Goal: Task Accomplishment & Management: Use online tool/utility

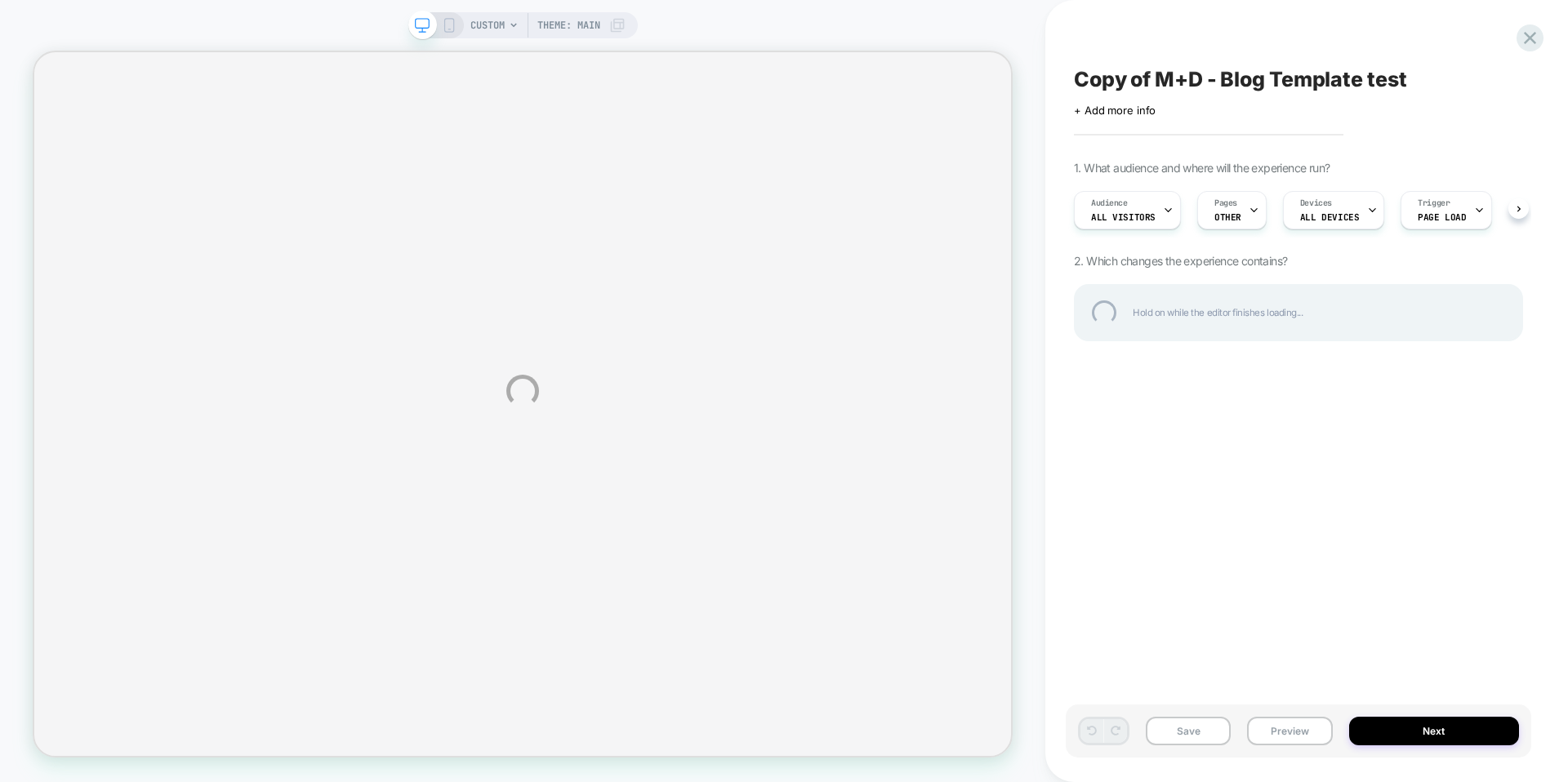
click at [1279, 721] on div "CUSTOM Theme: MAIN Copy of M+D - Blog Template test Click to edit experience de…" at bounding box center [784, 391] width 1568 height 782
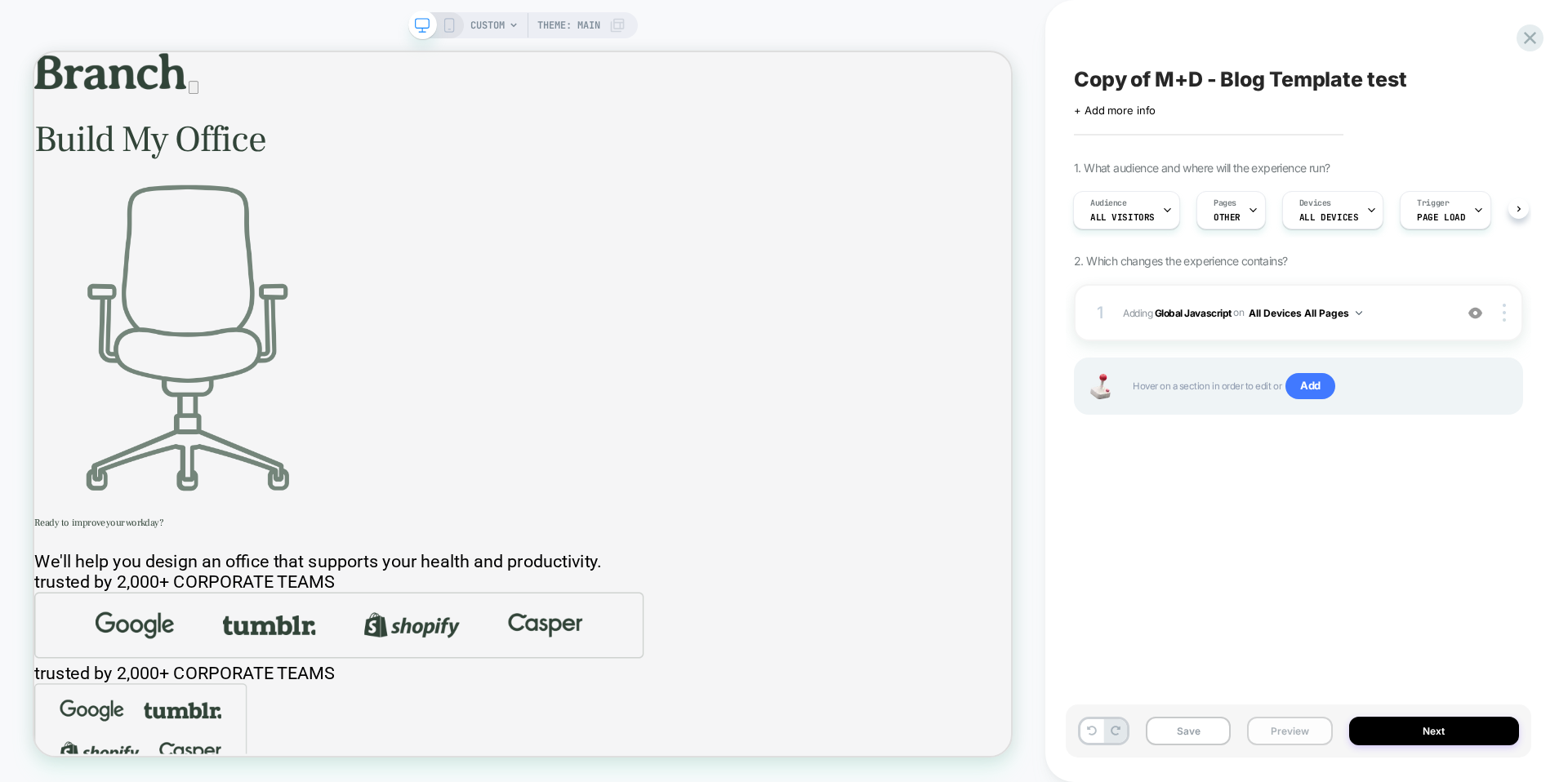
click at [1289, 730] on button "Preview" at bounding box center [1289, 730] width 85 height 28
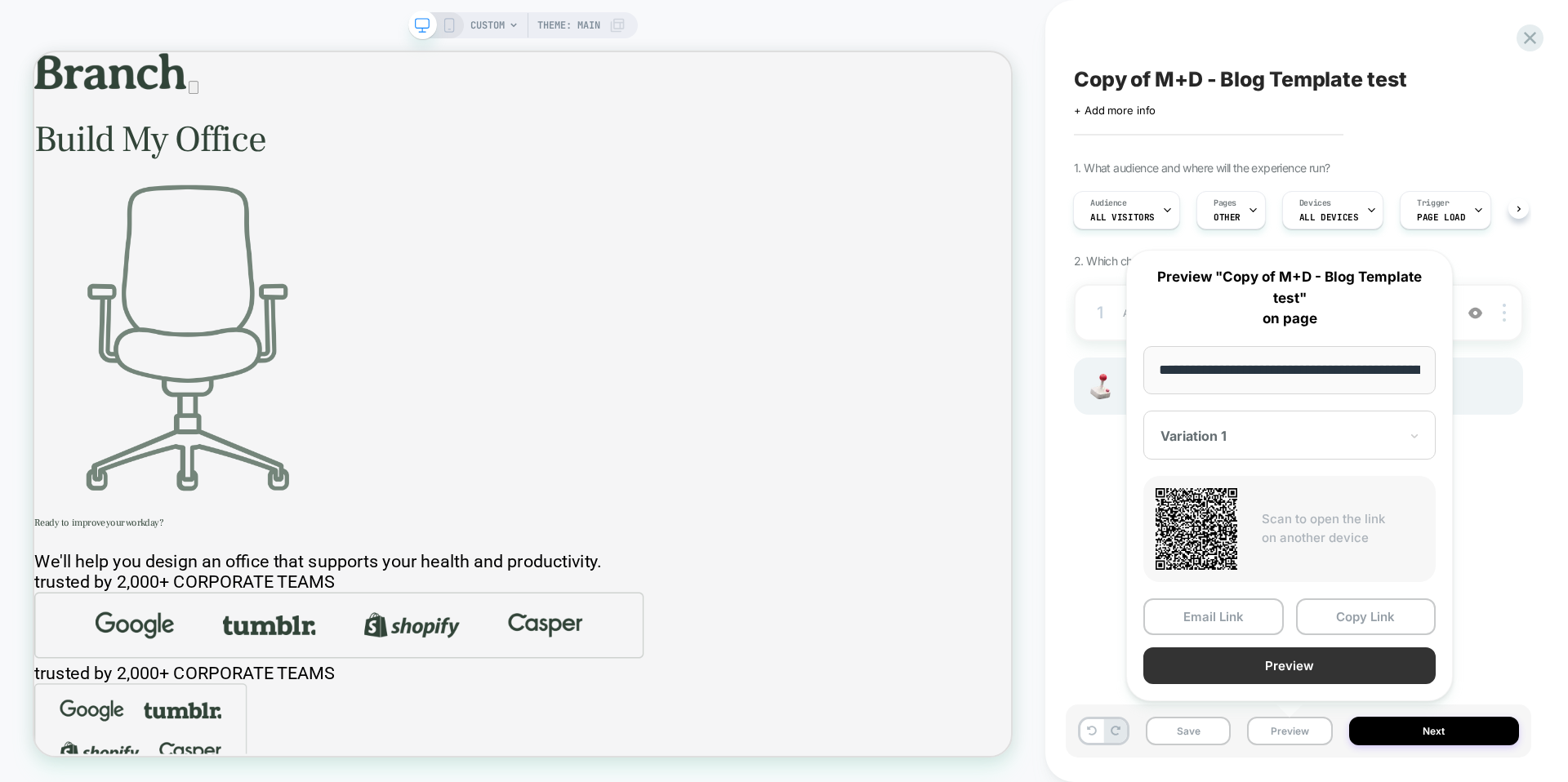
click at [1297, 665] on button "Preview" at bounding box center [1289, 665] width 292 height 37
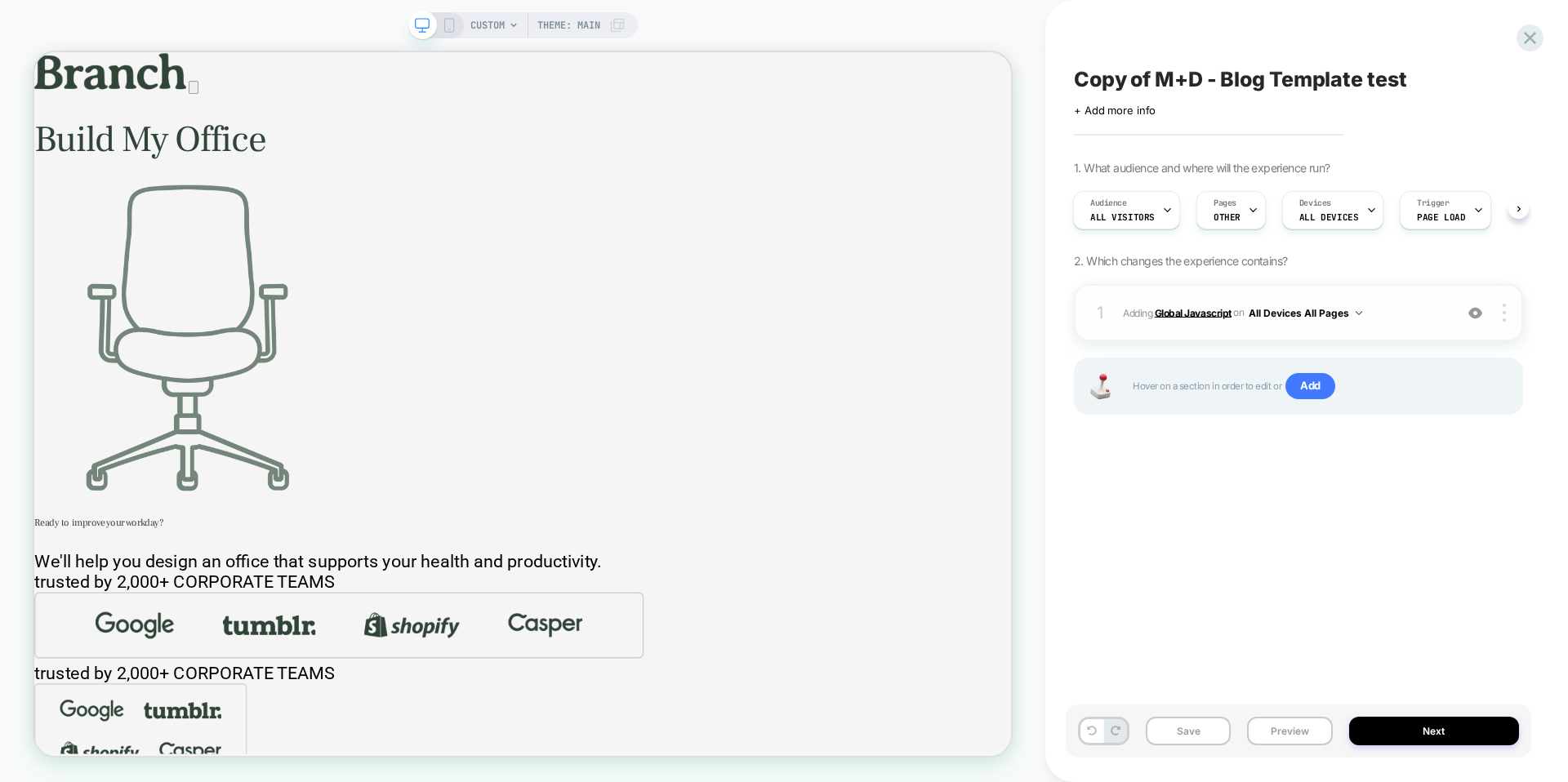
click at [1213, 309] on b "Global Javascript" at bounding box center [1193, 312] width 77 height 12
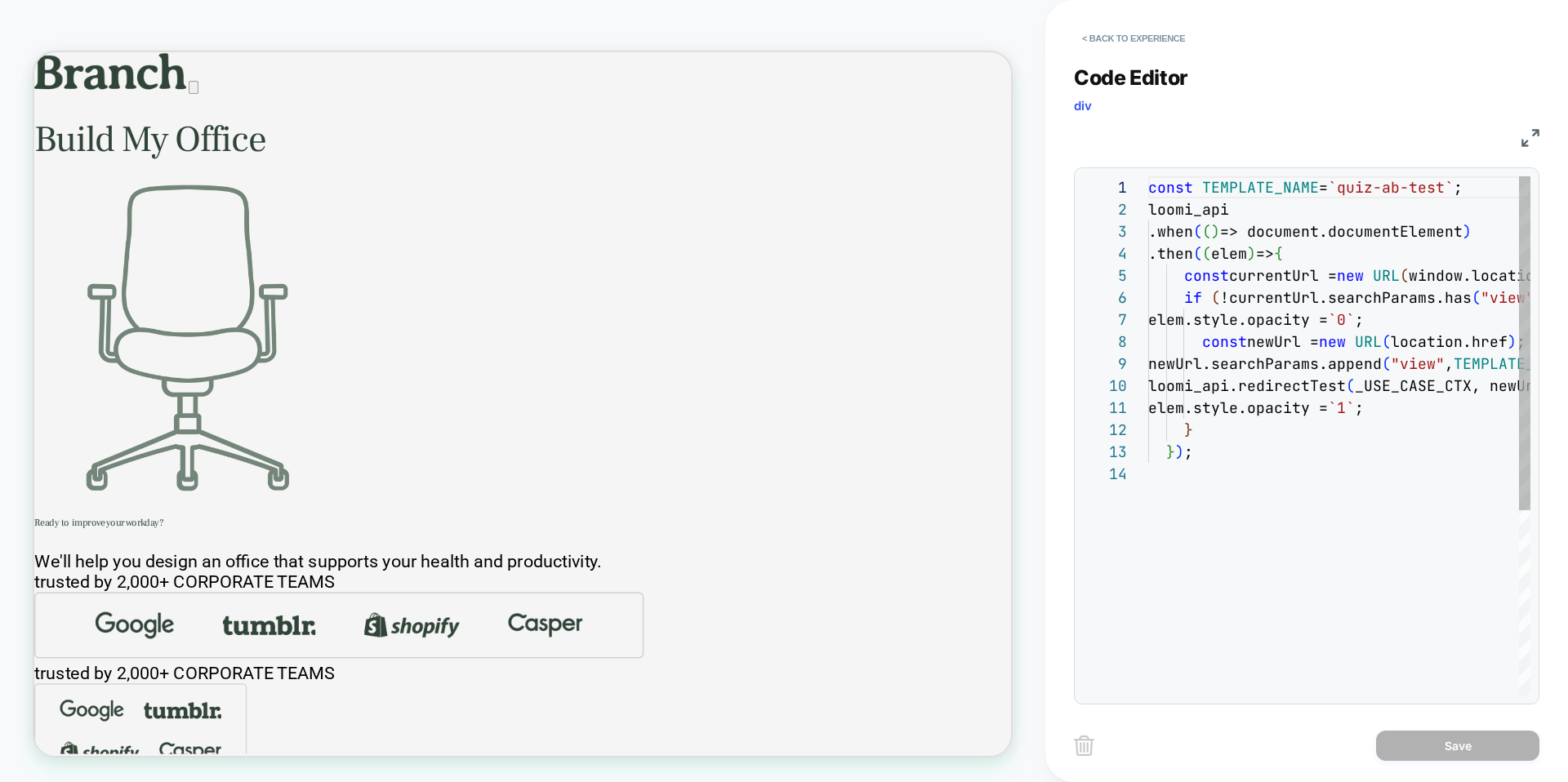
scroll to position [221, 0]
click at [1090, 35] on button "< Back to experience" at bounding box center [1133, 38] width 119 height 26
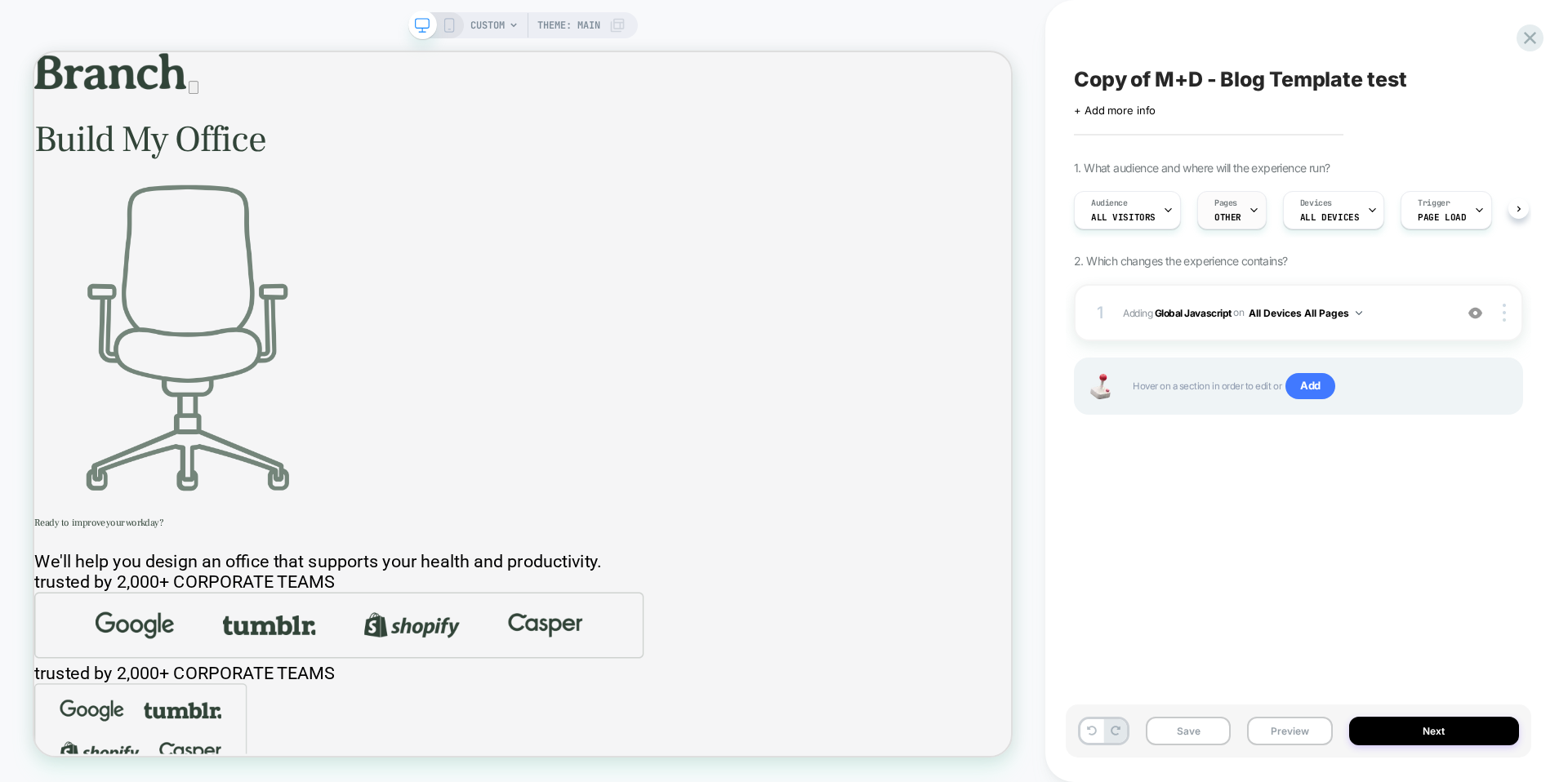
scroll to position [0, 1]
click at [1248, 213] on icon at bounding box center [1253, 210] width 10 height 10
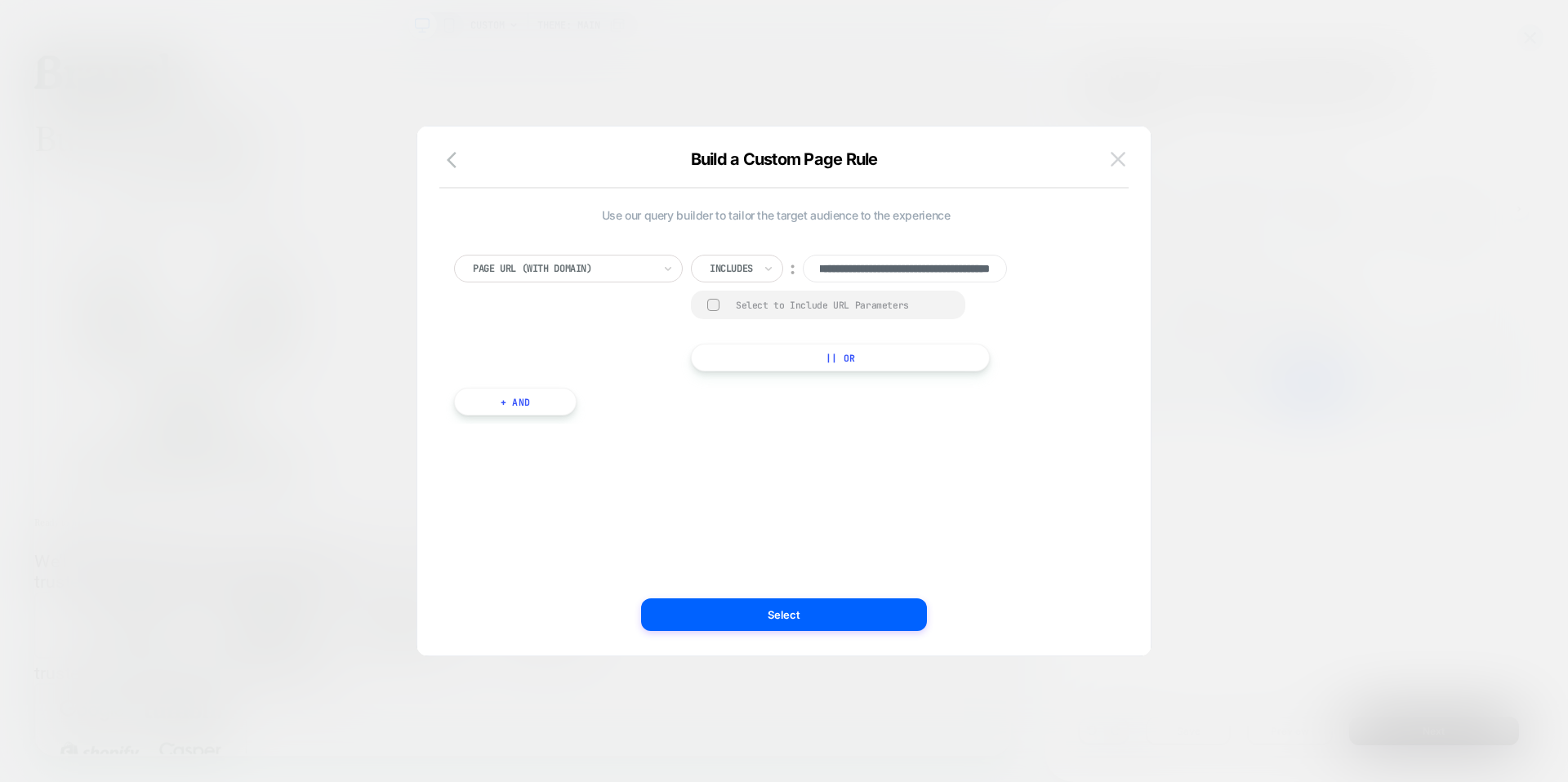
scroll to position [0, 0]
click at [1111, 161] on img at bounding box center [1118, 159] width 15 height 14
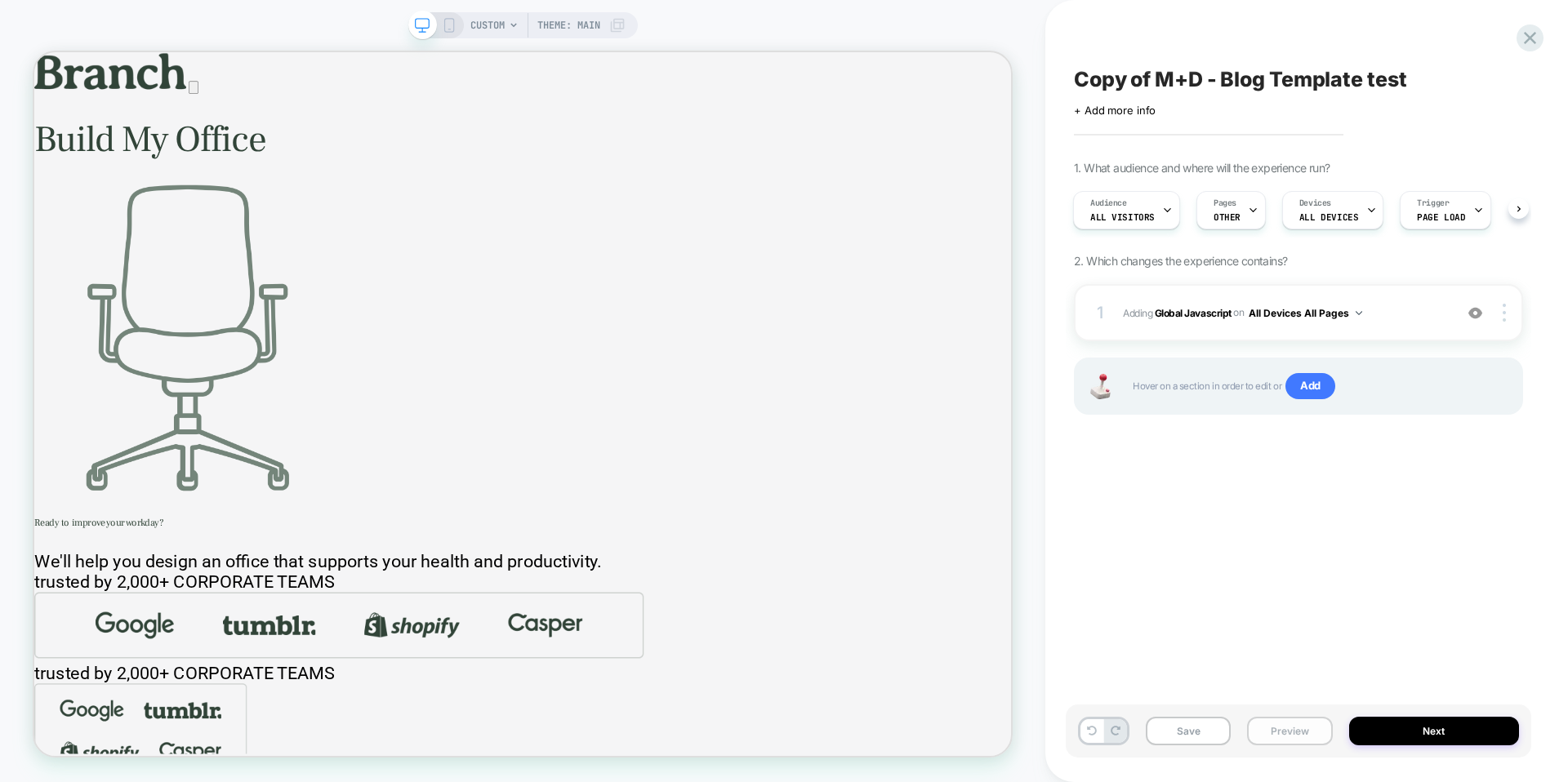
click at [1287, 728] on button "Preview" at bounding box center [1289, 730] width 85 height 28
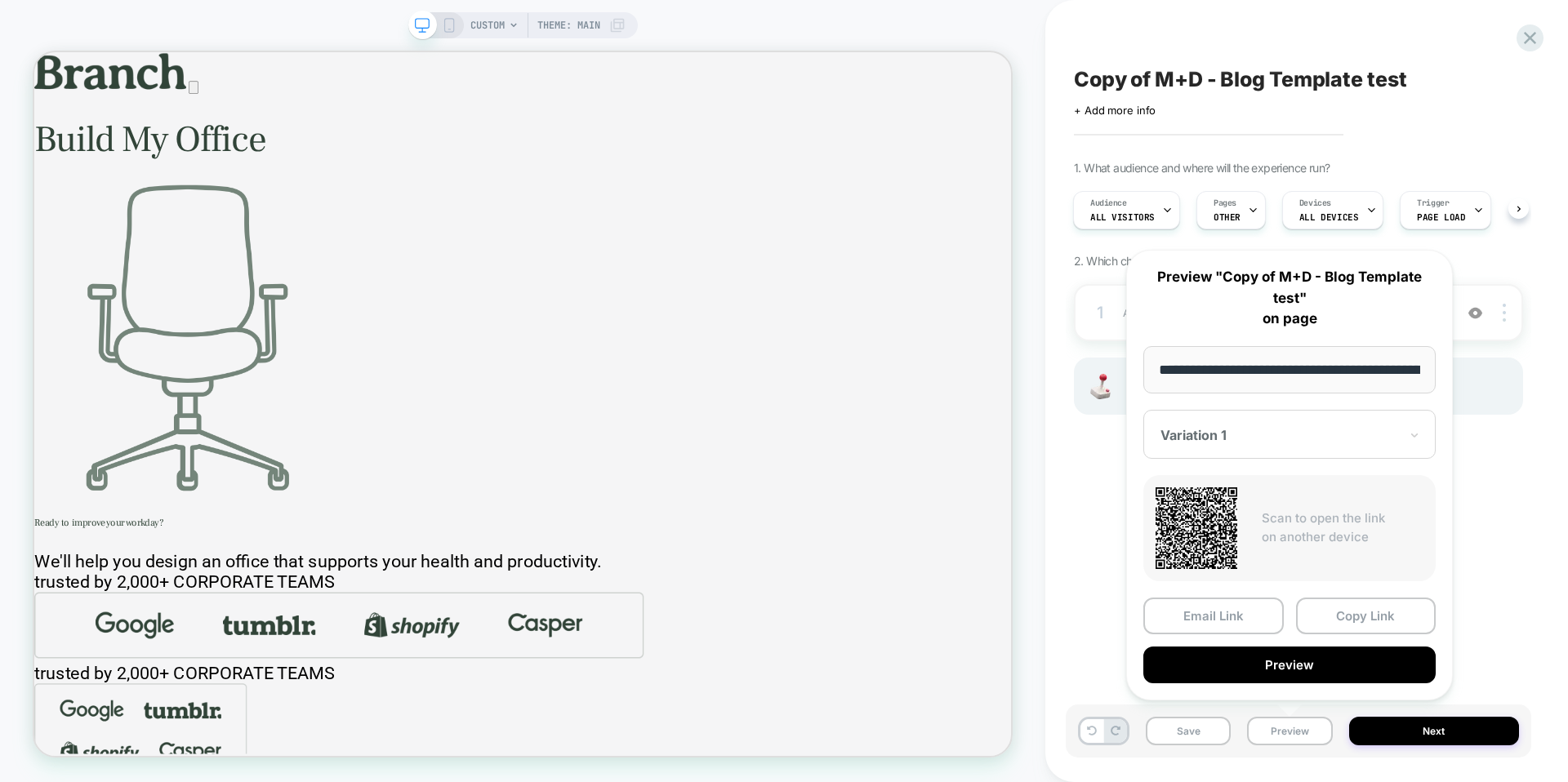
scroll to position [0, 160]
click at [1344, 616] on button "Copy Link" at bounding box center [1366, 616] width 140 height 37
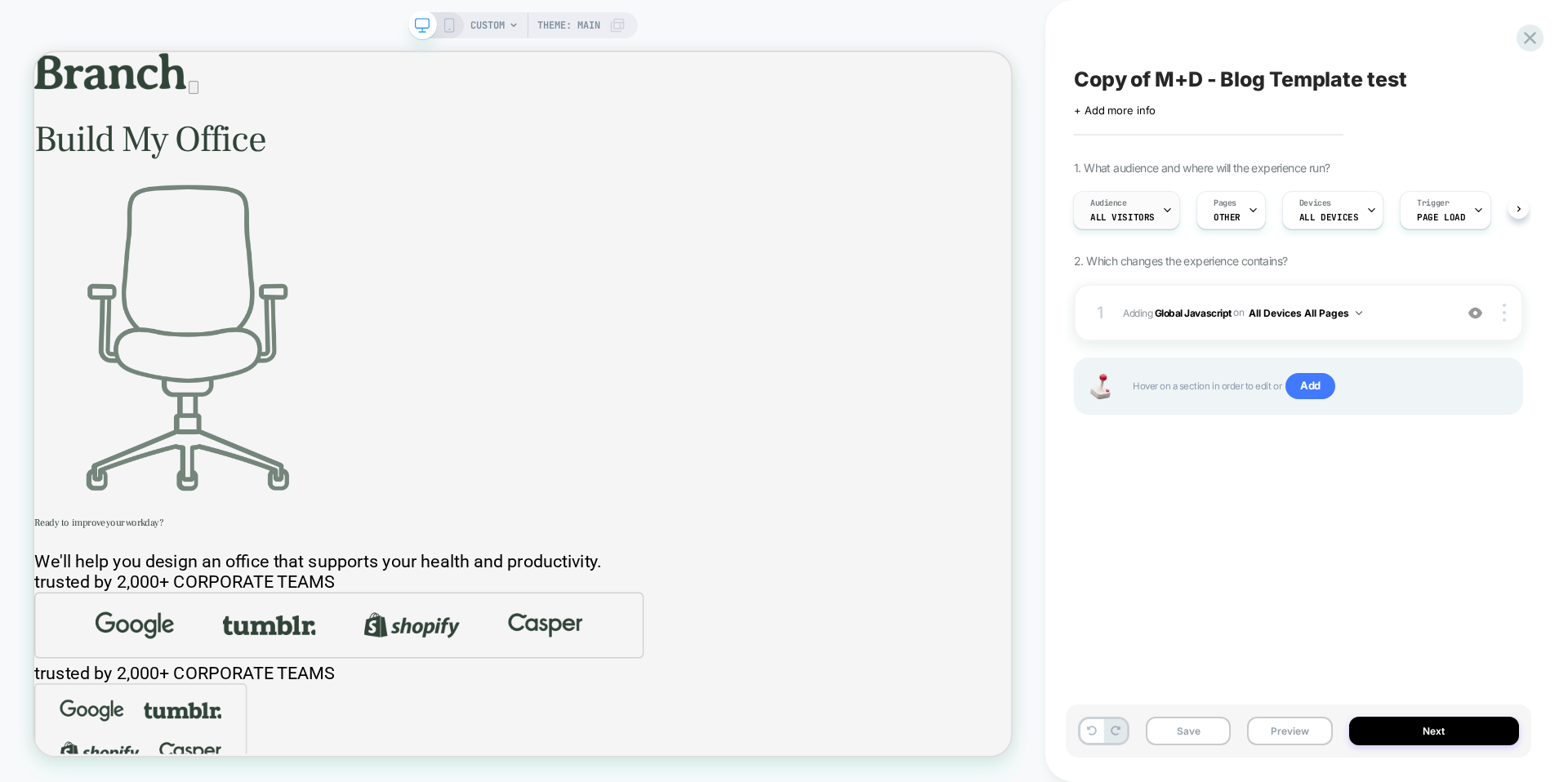
click at [1128, 211] on span "All Visitors" at bounding box center [1122, 217] width 64 height 11
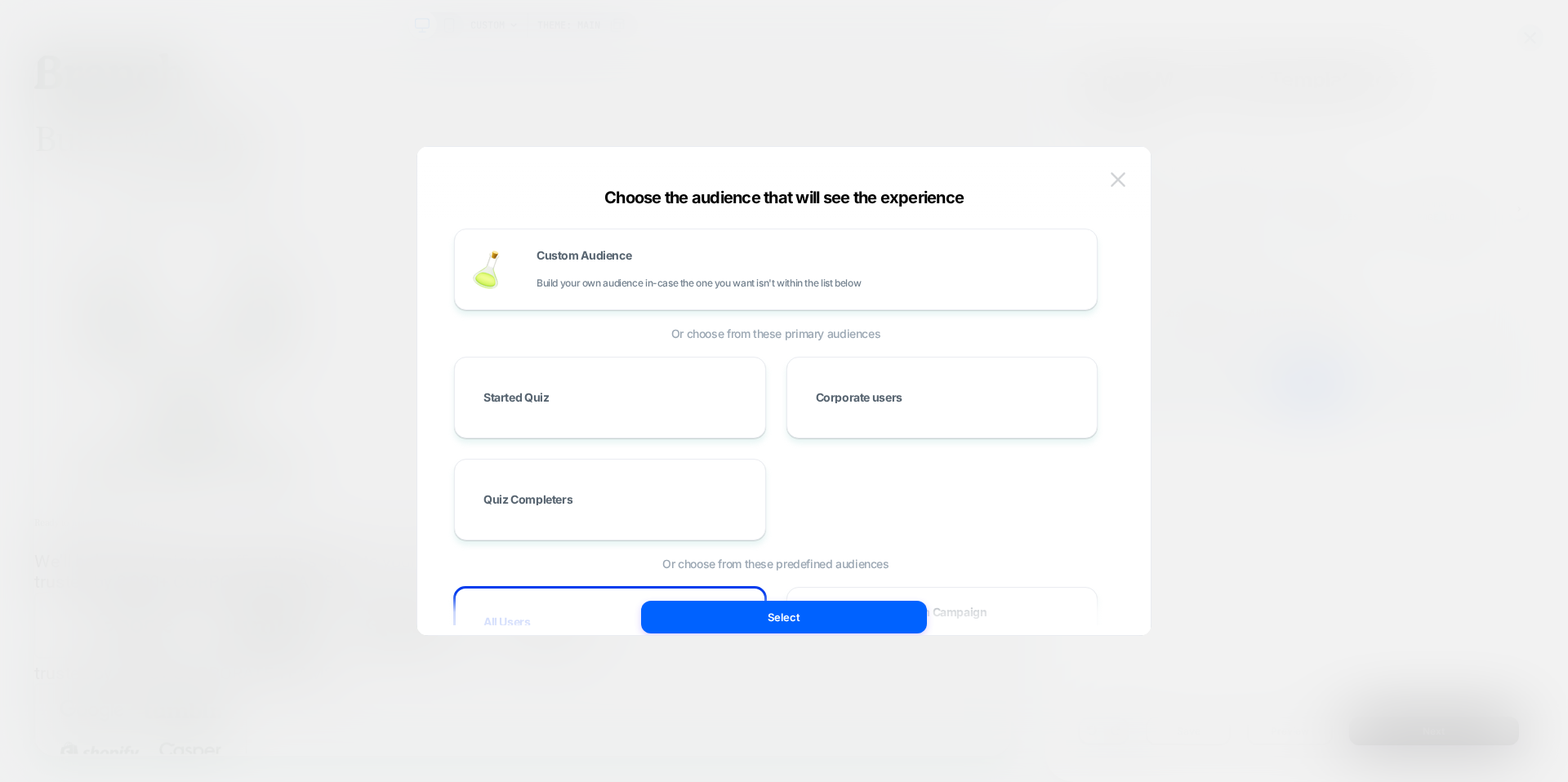
click at [1122, 174] on img at bounding box center [1118, 179] width 15 height 14
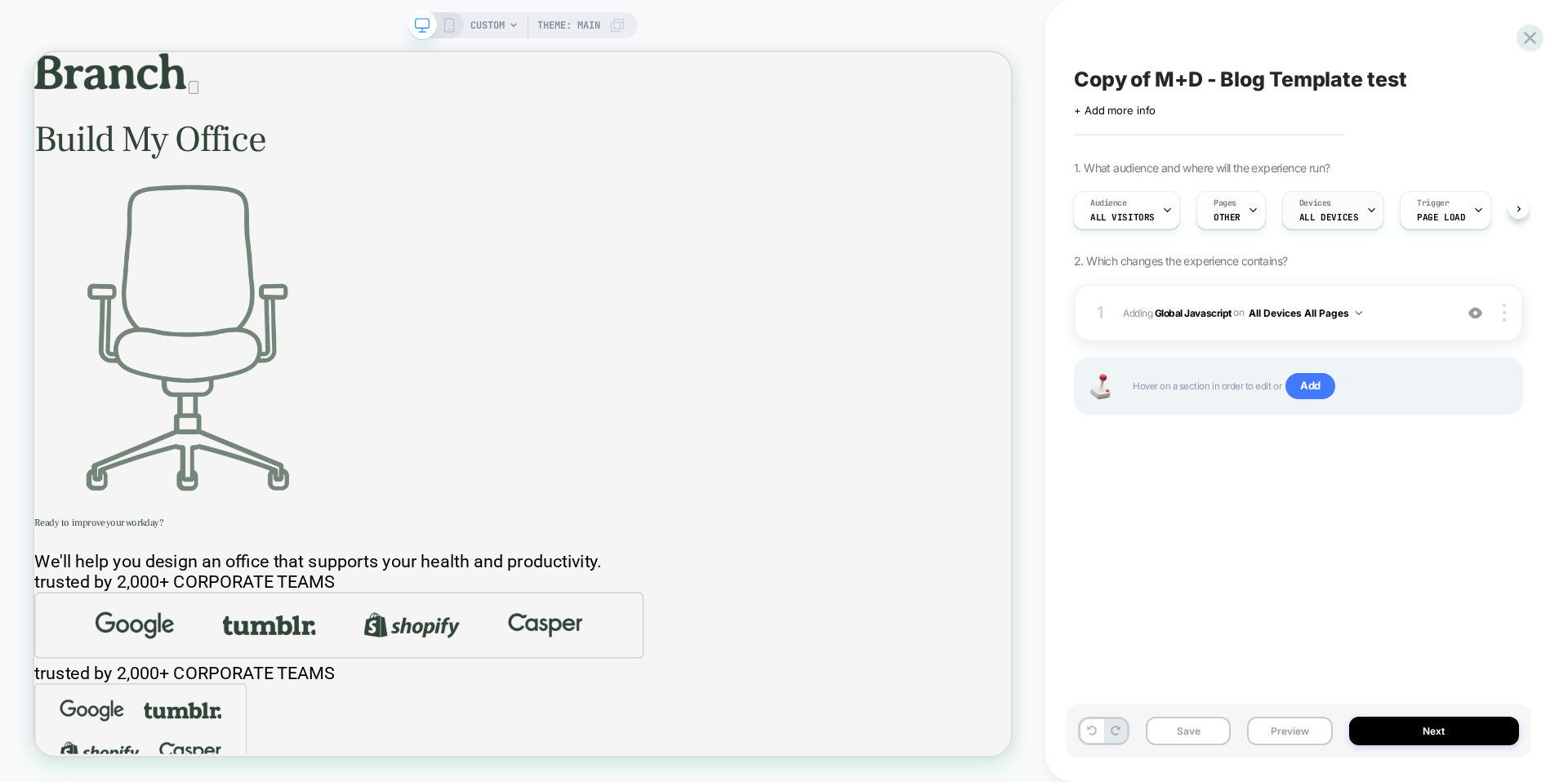
click at [1332, 215] on span "ALL DEVICES" at bounding box center [1329, 217] width 58 height 11
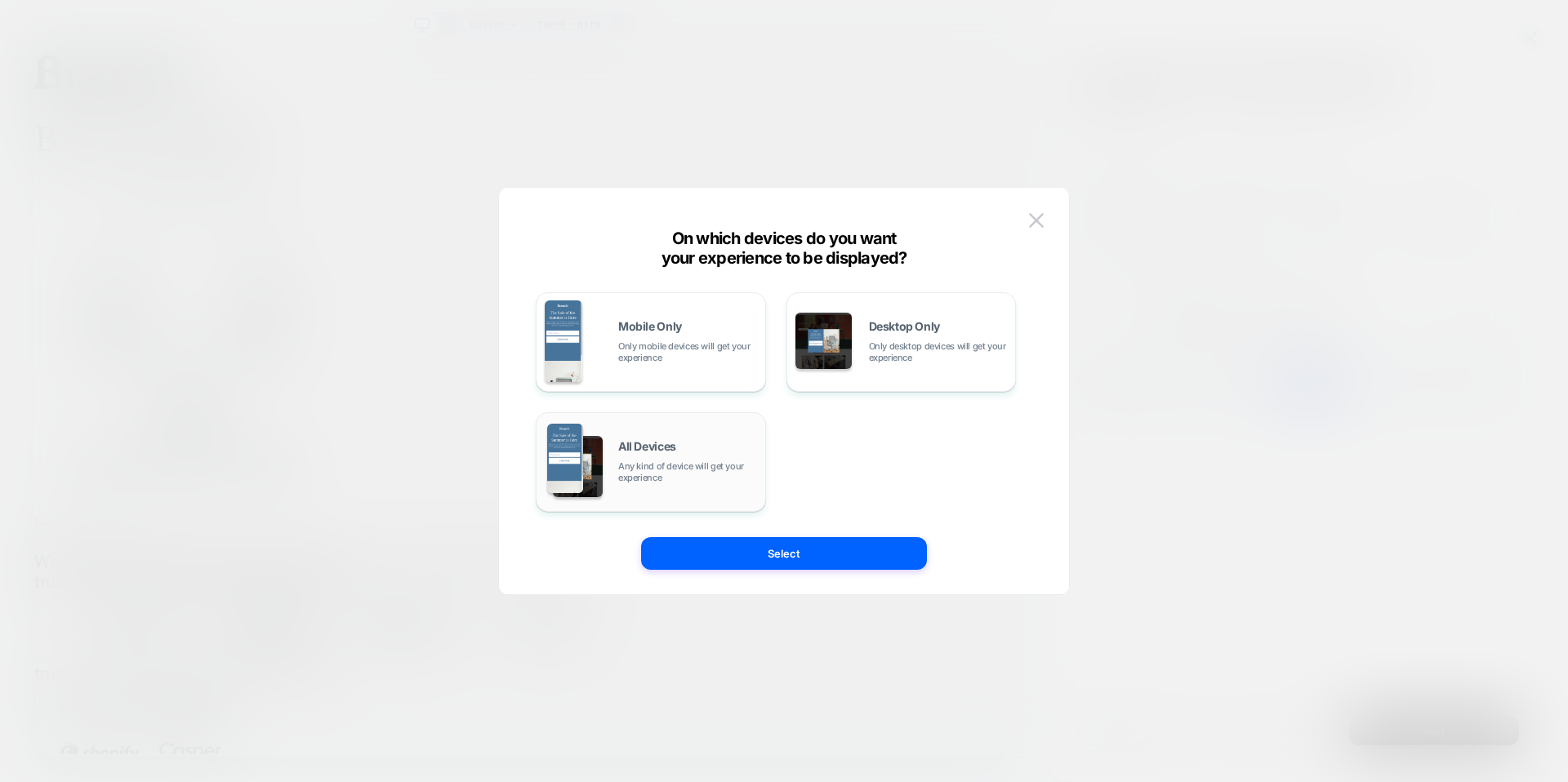
click at [724, 428] on div "All Devices Any kind of device will get your experience" at bounding box center [651, 461] width 212 height 83
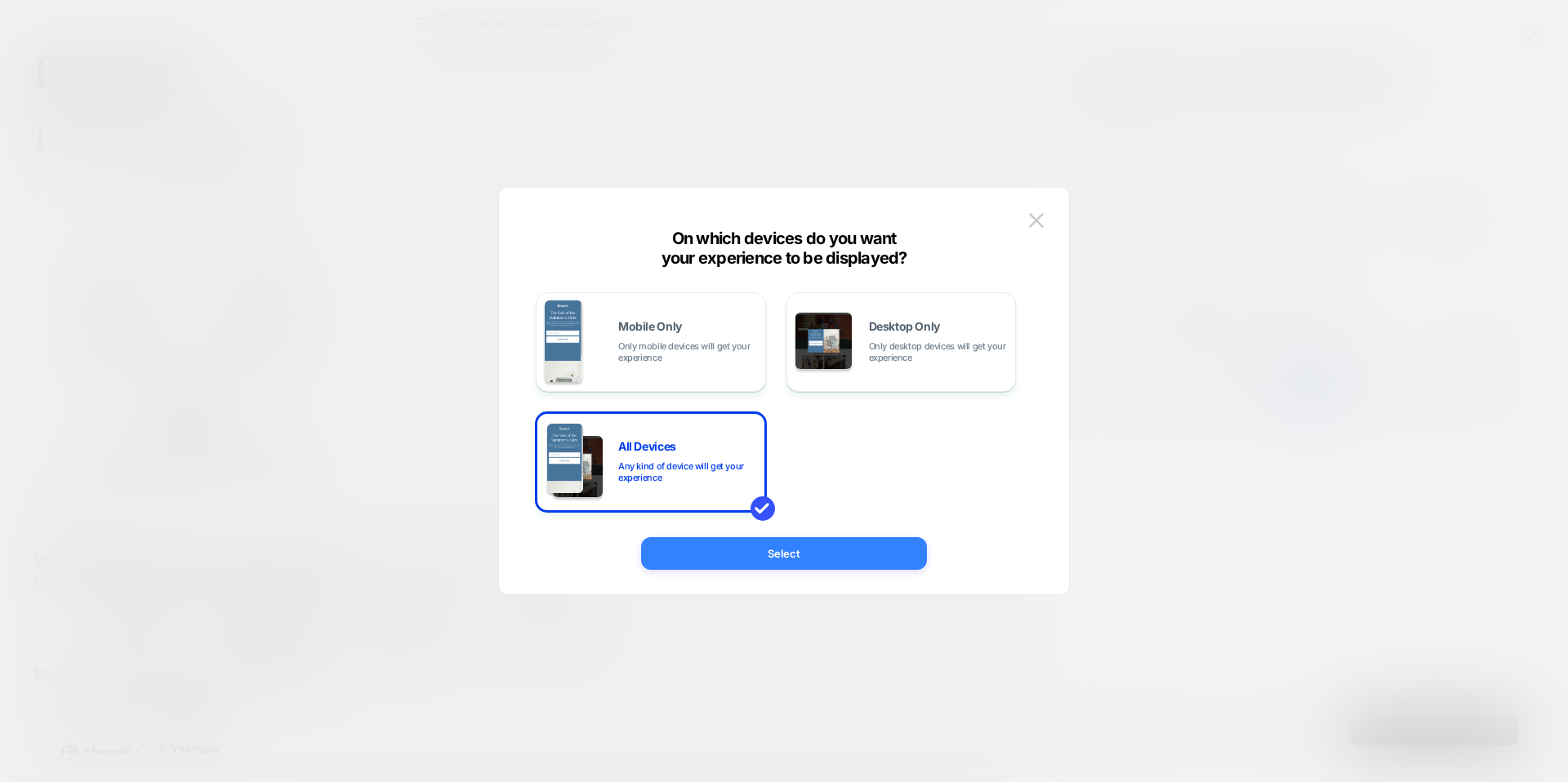
click at [823, 564] on button "Select" at bounding box center [784, 553] width 286 height 33
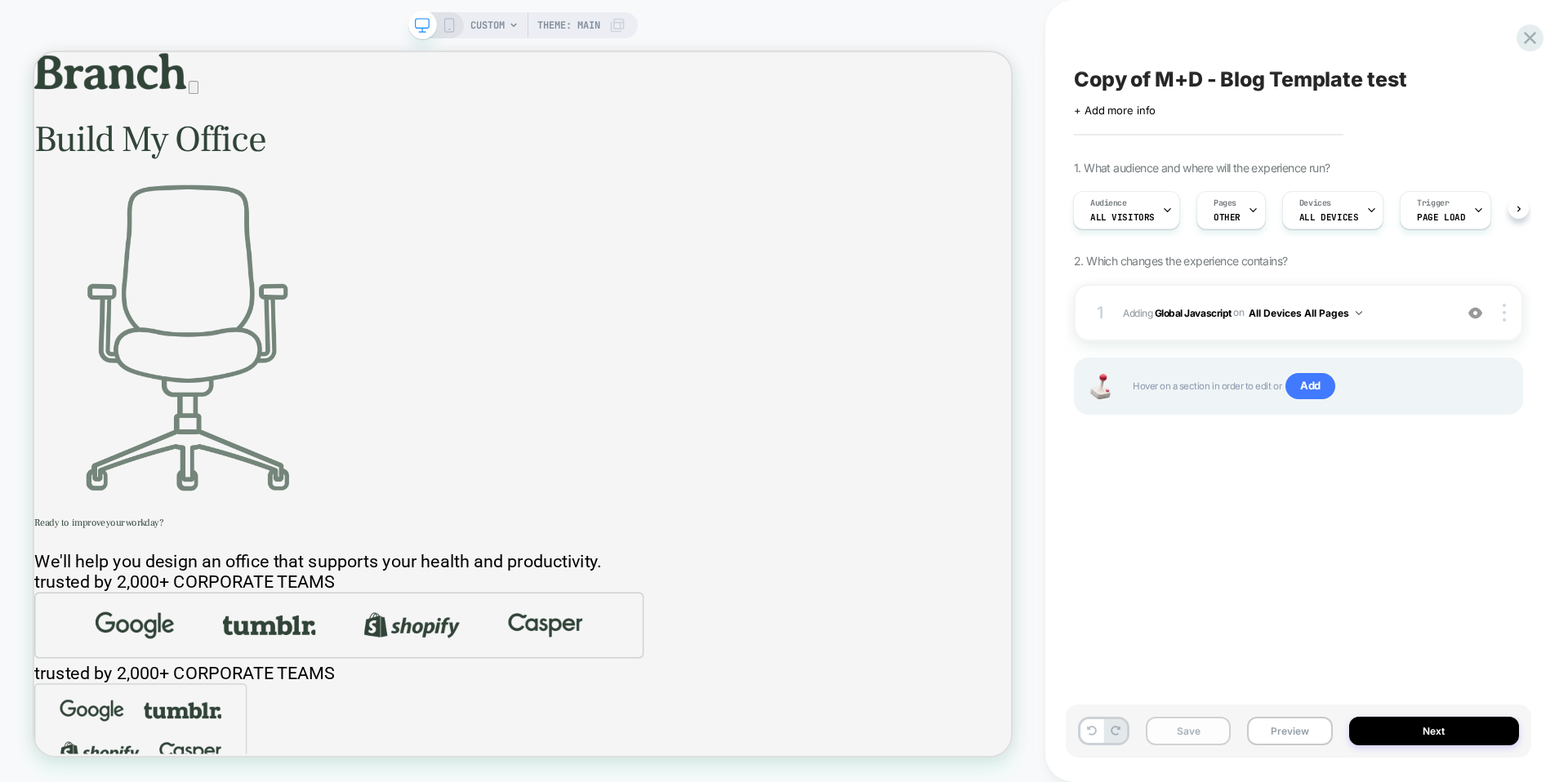
click at [1178, 744] on button "Save" at bounding box center [1188, 730] width 85 height 28
click at [496, 20] on span "CUSTOM" at bounding box center [487, 25] width 34 height 26
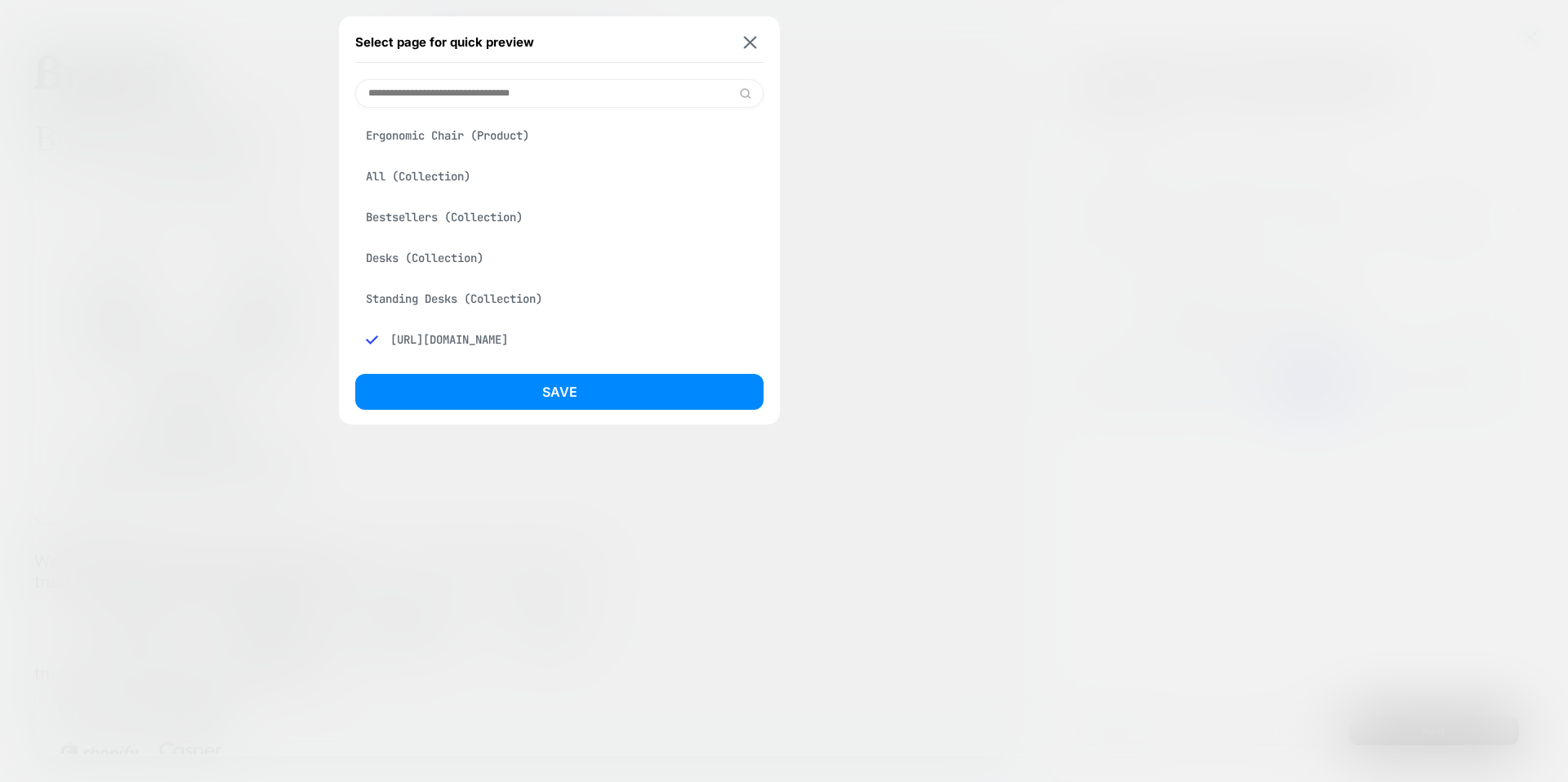
click at [432, 132] on div "Ergonomic Chair (Product)" at bounding box center [559, 136] width 408 height 31
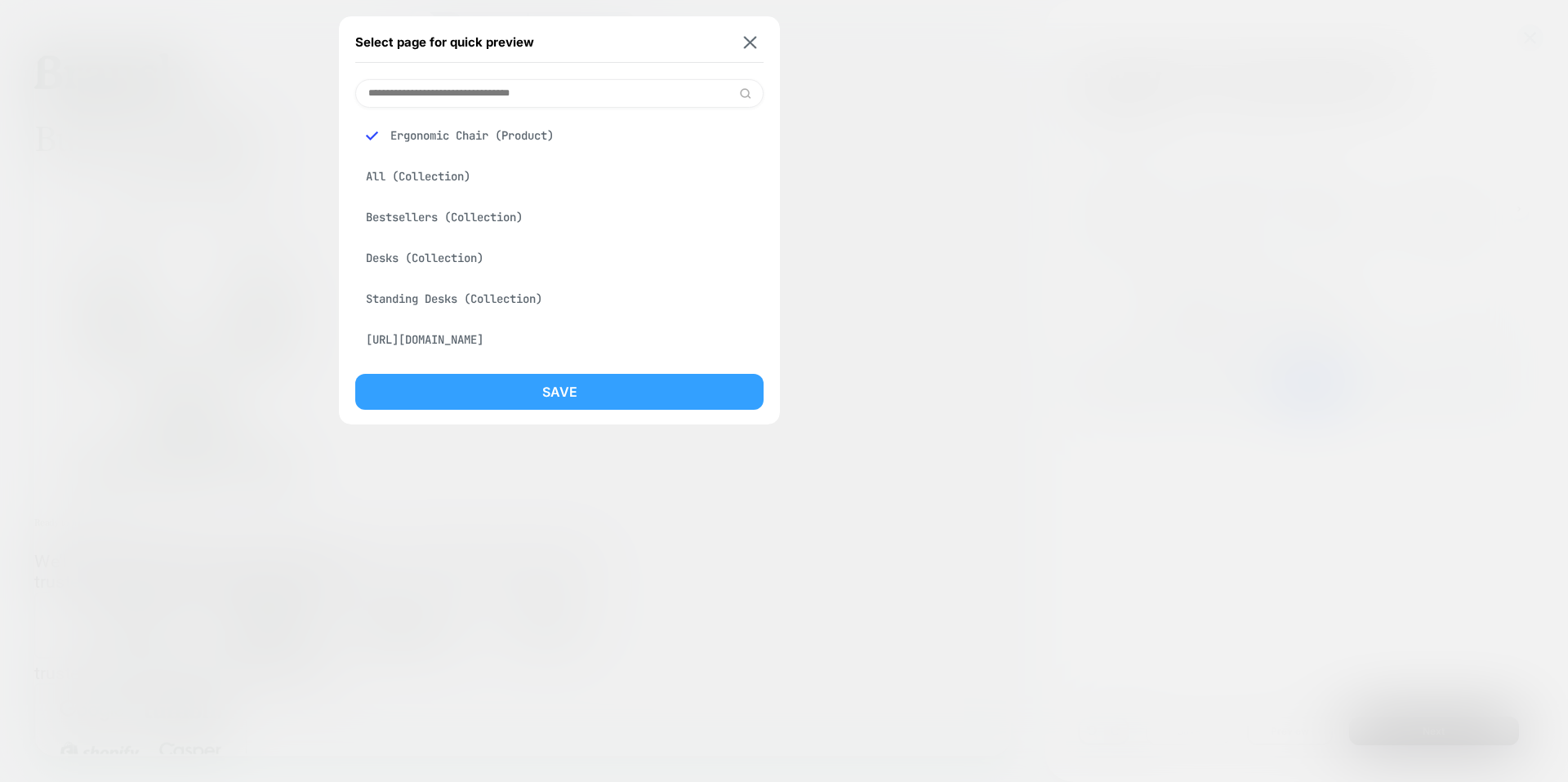
click at [550, 388] on button "Save" at bounding box center [559, 392] width 408 height 36
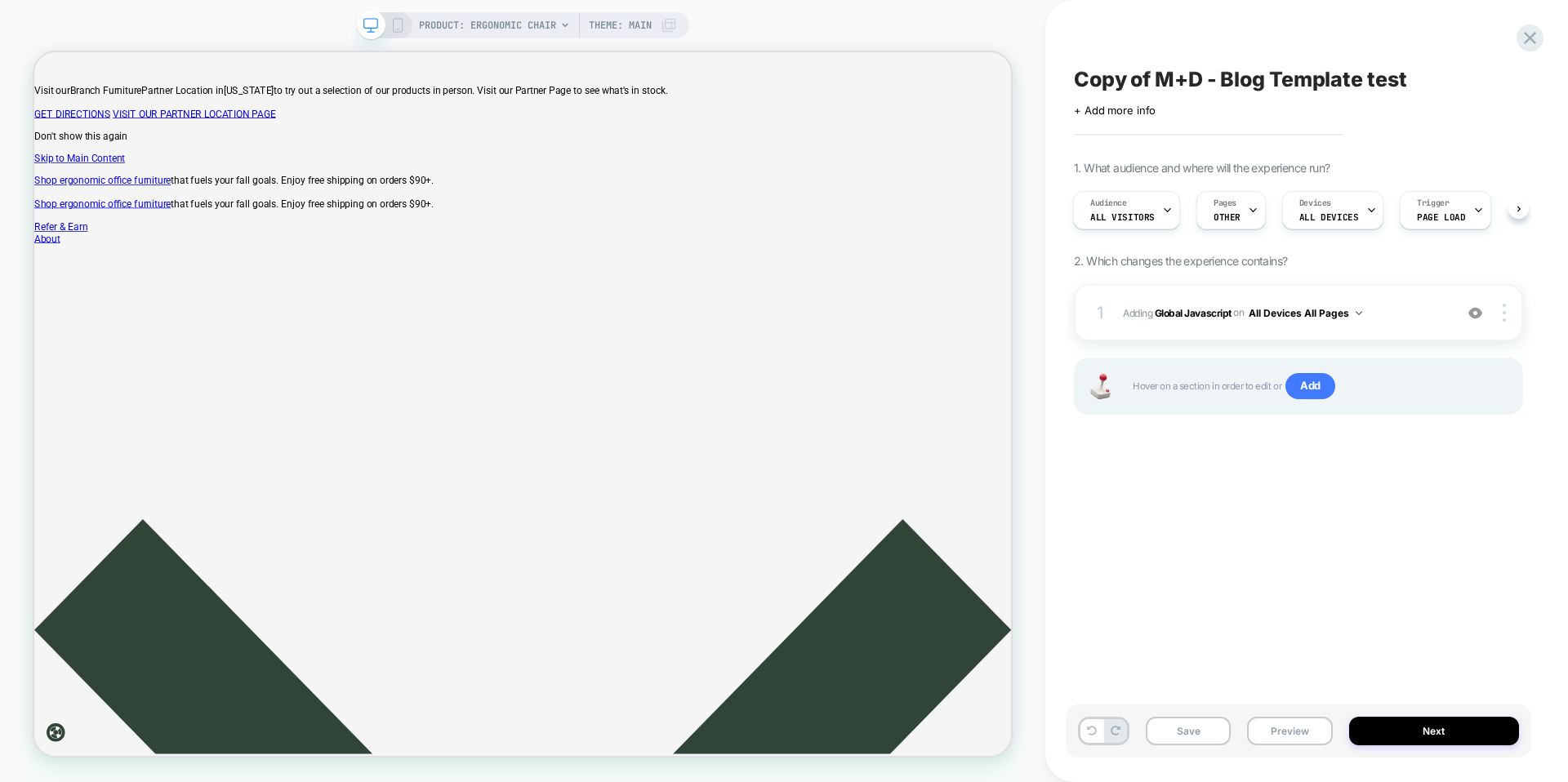
scroll to position [0, 2]
click at [1292, 727] on button "Preview" at bounding box center [1289, 730] width 85 height 28
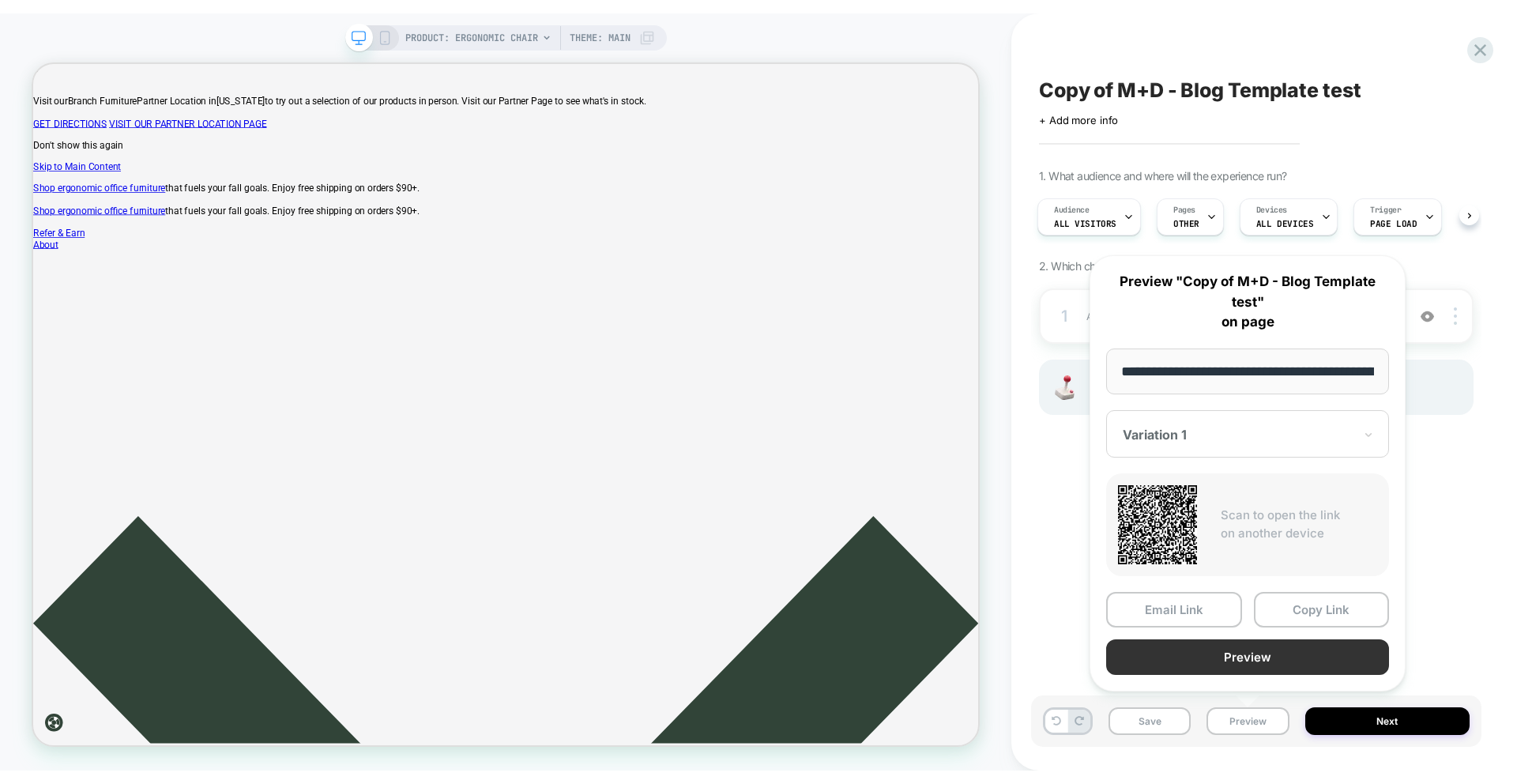
scroll to position [0, 246]
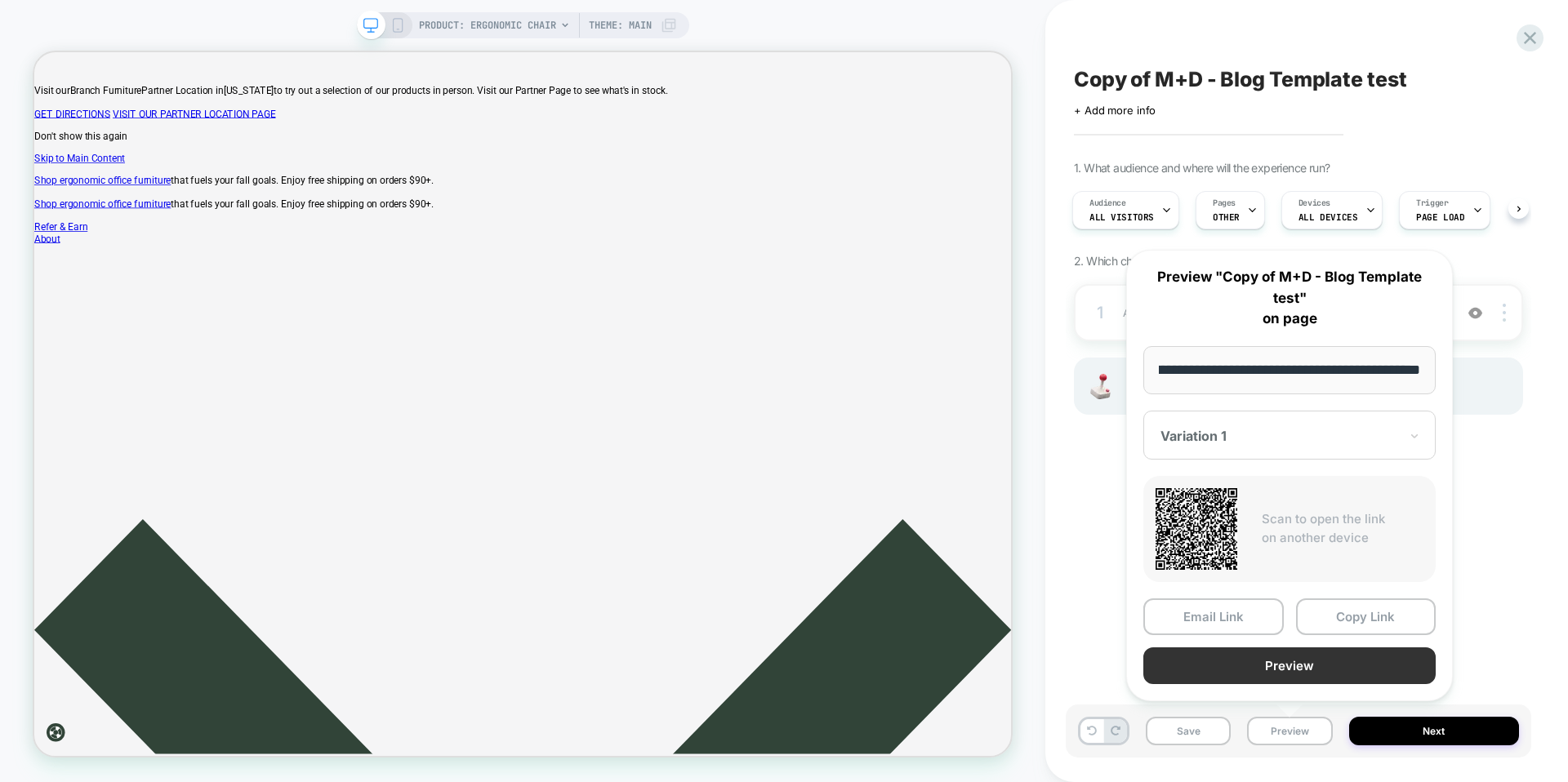
click at [1340, 675] on button "Preview" at bounding box center [1289, 665] width 292 height 37
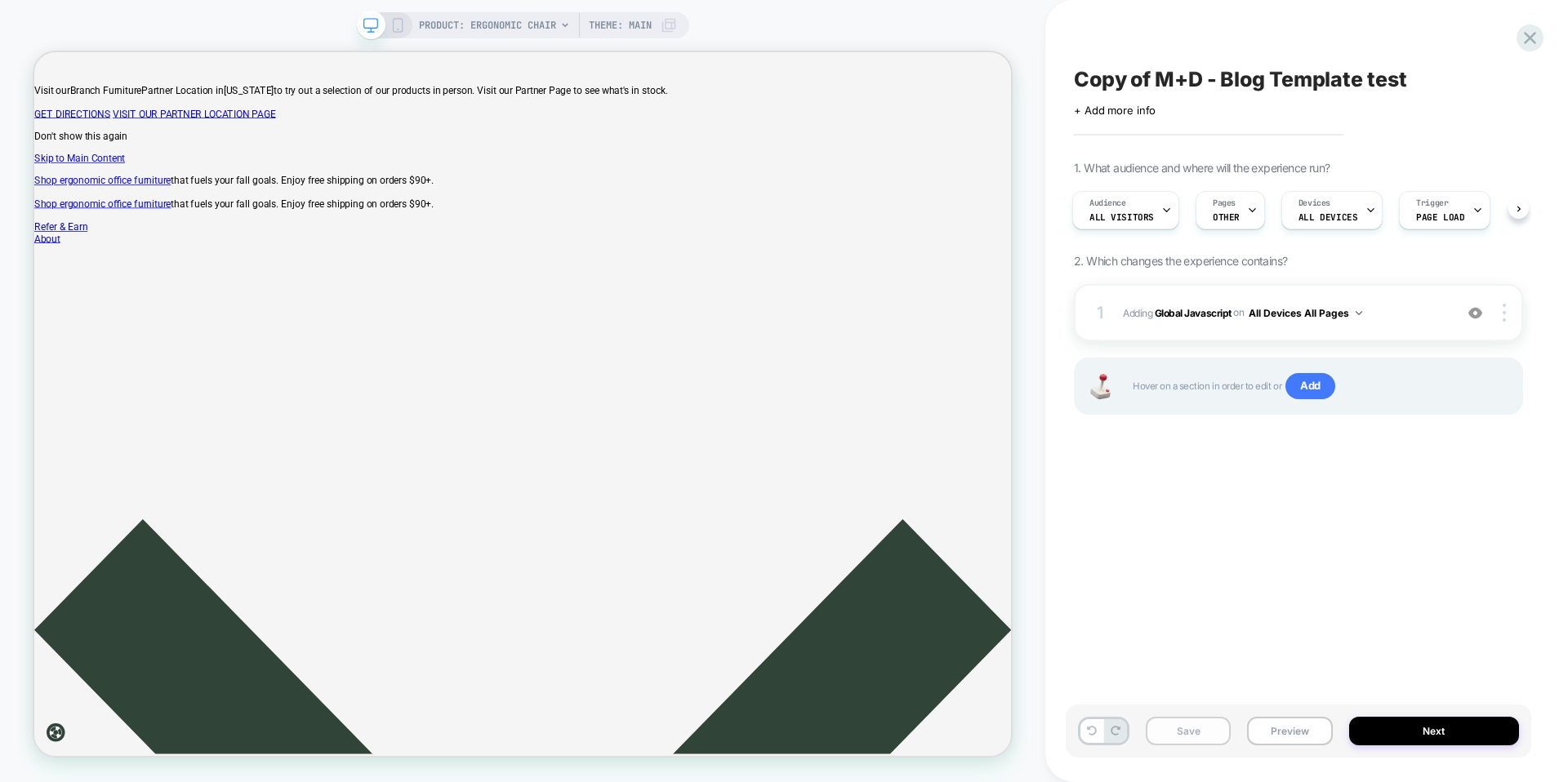
click at [1187, 734] on button "Save" at bounding box center [1188, 730] width 85 height 28
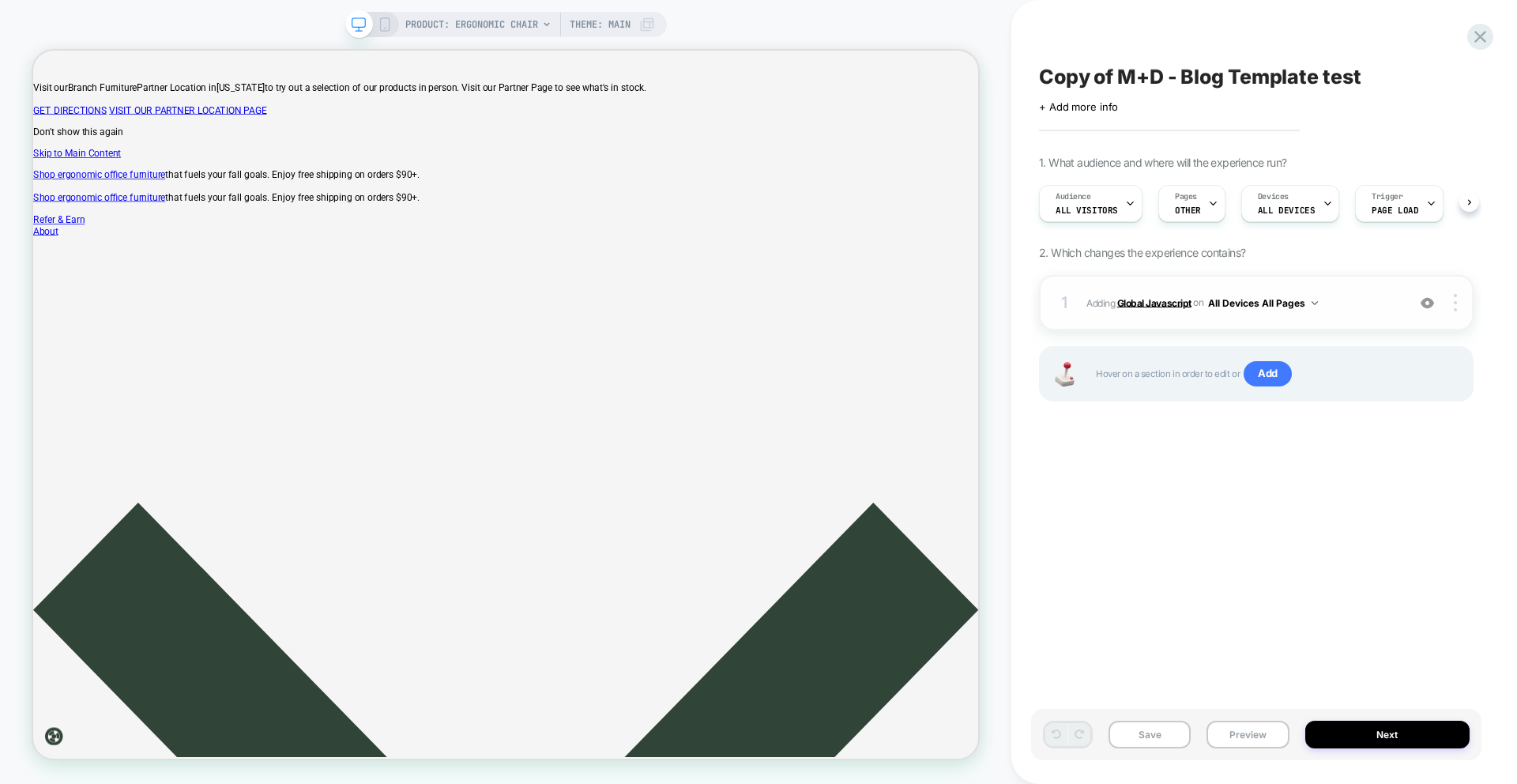
scroll to position [0, 1]
click at [1155, 303] on b "Global Javascript" at bounding box center [1154, 302] width 74 height 12
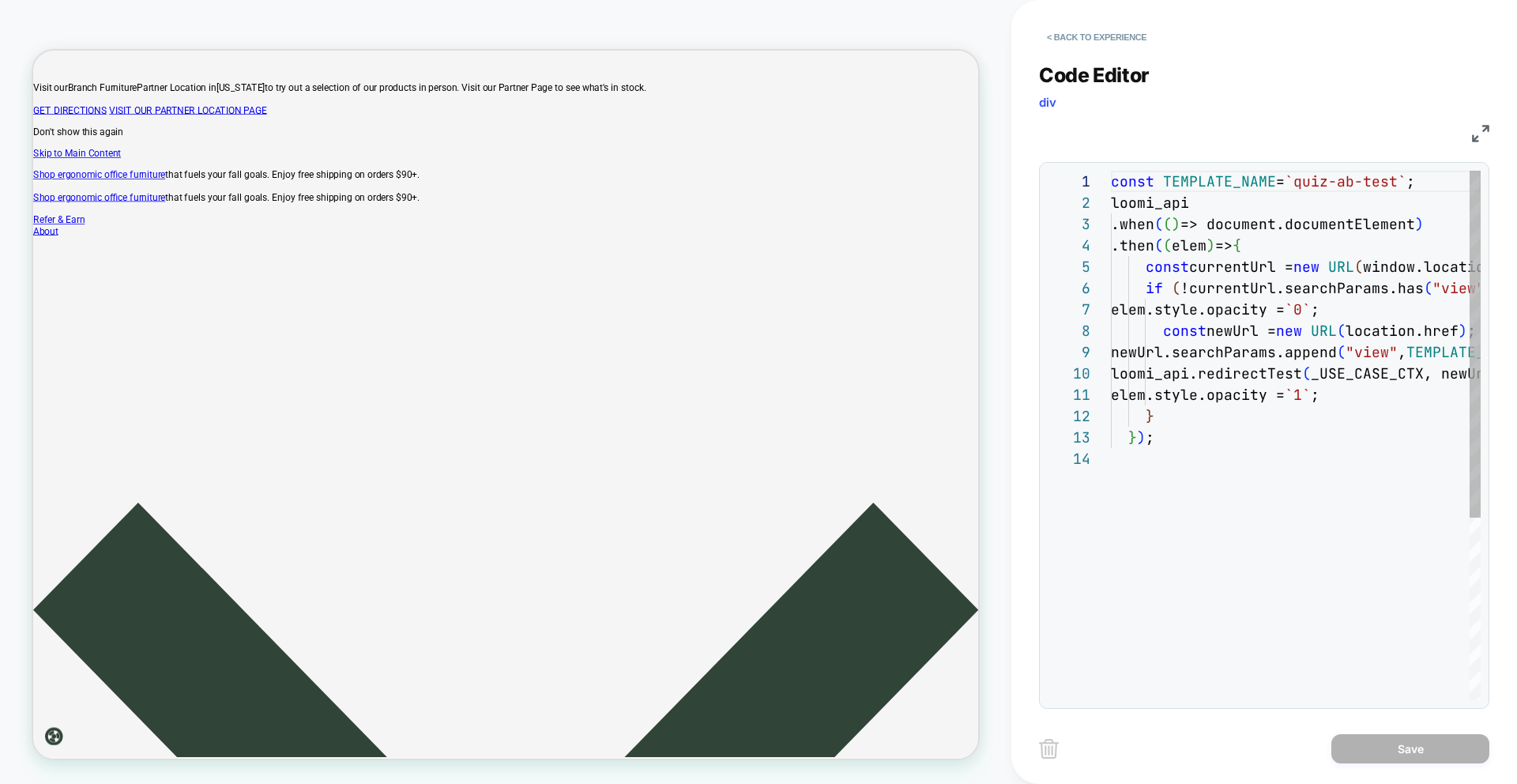
scroll to position [214, 0]
click at [1095, 37] on button "< Back to experience" at bounding box center [1096, 37] width 116 height 25
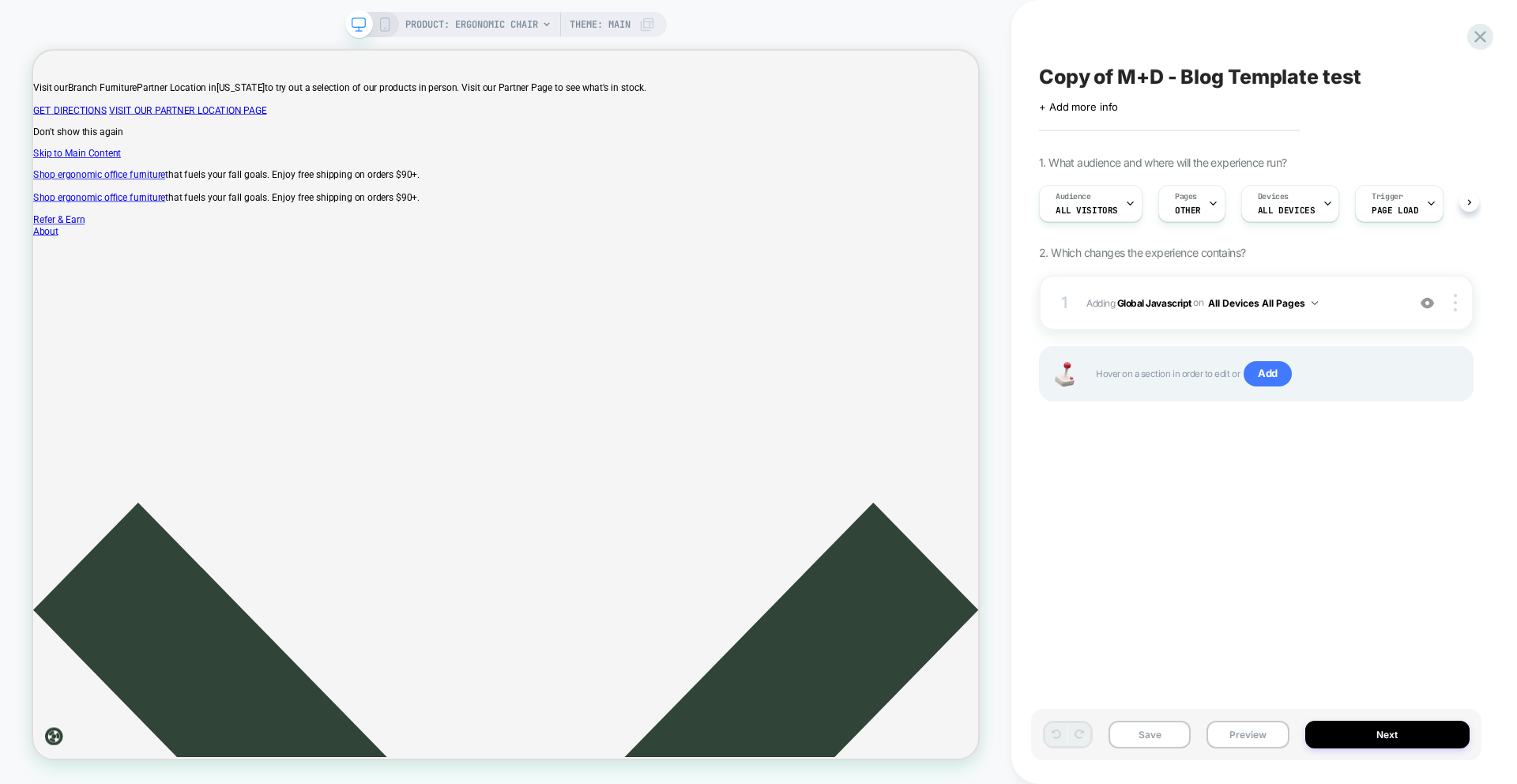
scroll to position [0, 1]
click at [1265, 727] on button "Preview" at bounding box center [1248, 734] width 82 height 27
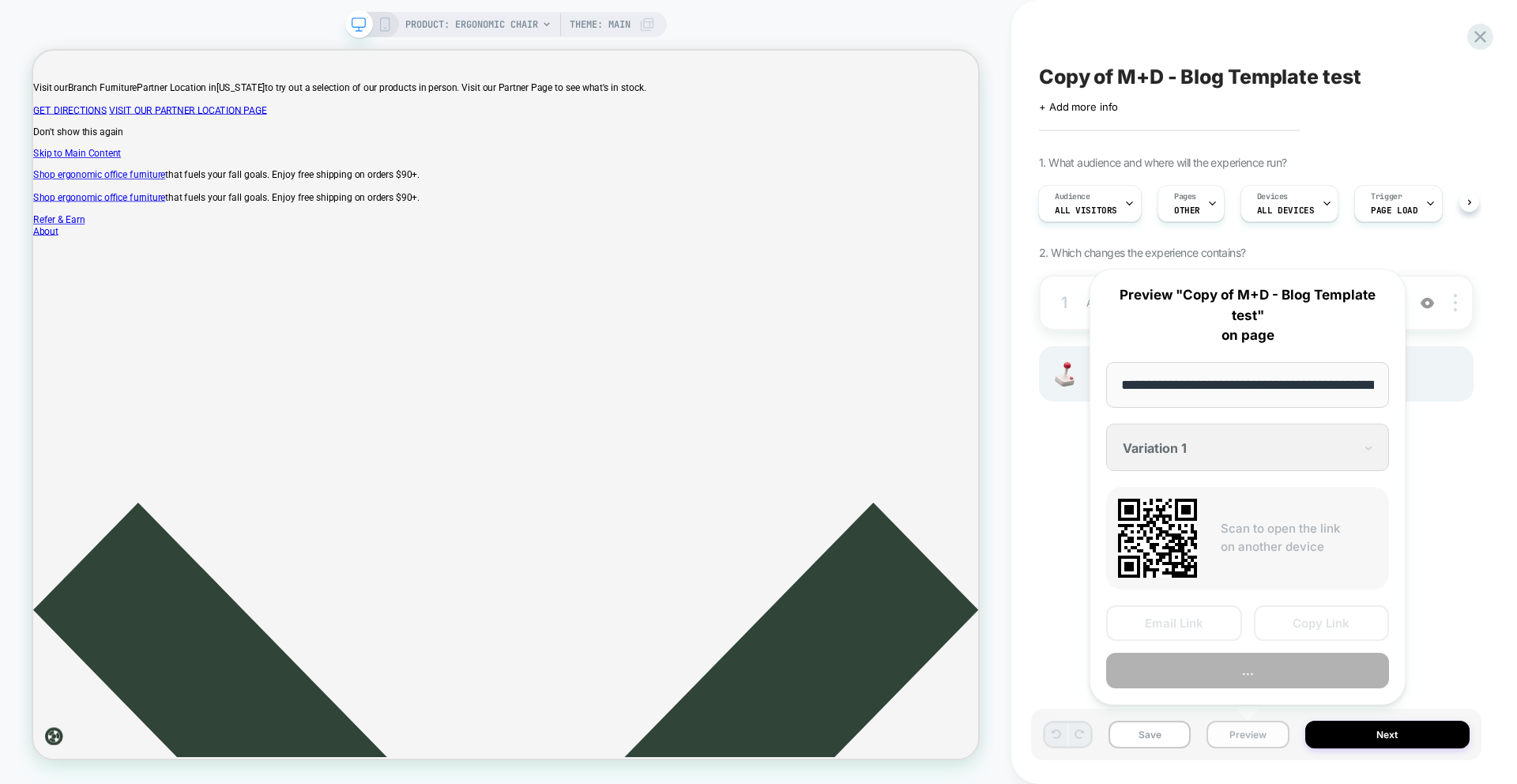
scroll to position [0, 246]
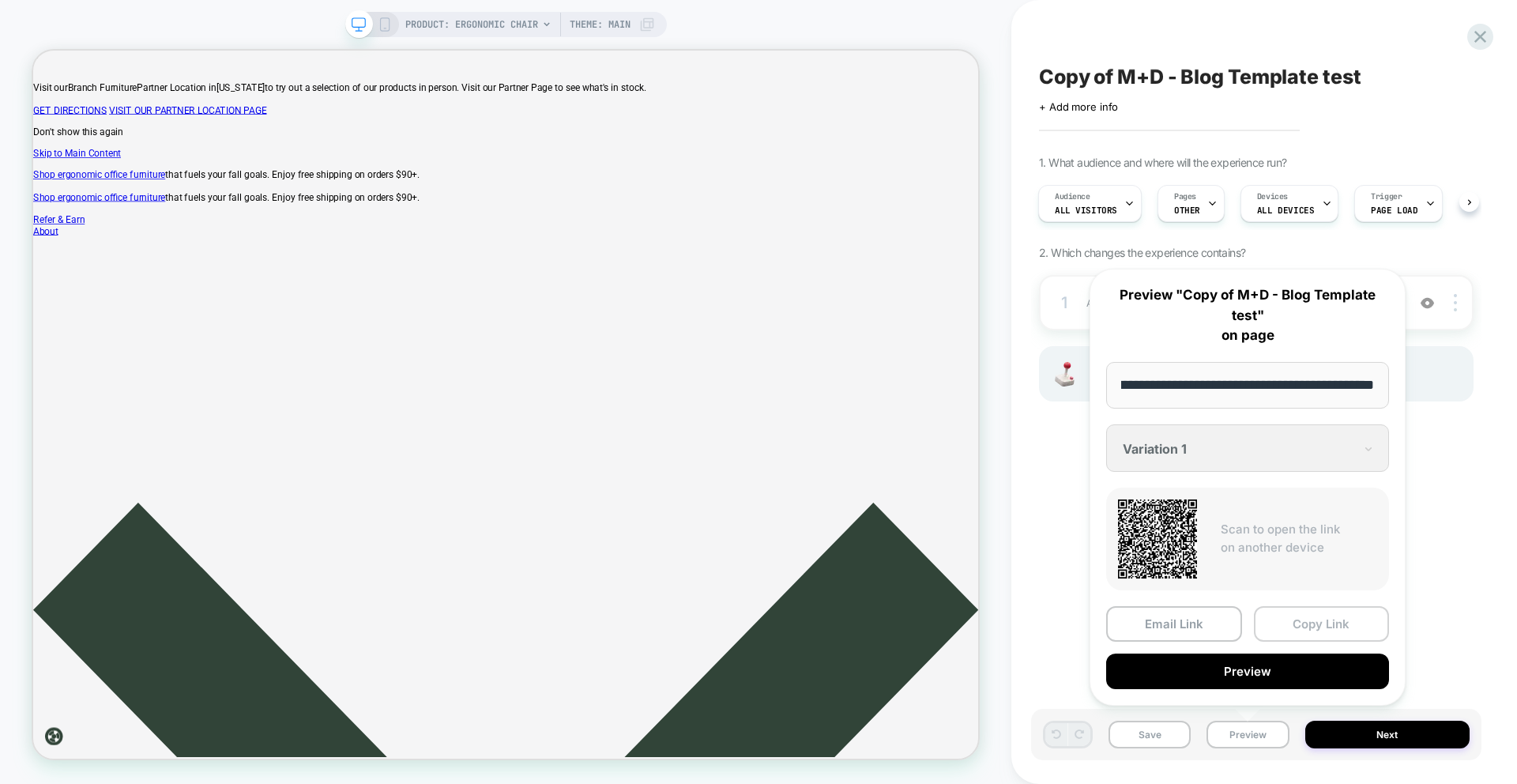
click at [1289, 619] on button "Copy Link" at bounding box center [1322, 624] width 136 height 36
